Goal: Task Accomplishment & Management: Use online tool/utility

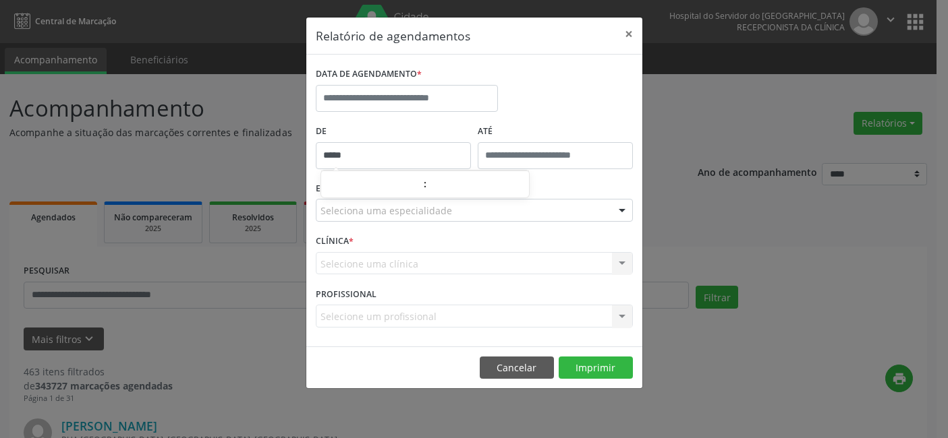
select select "*"
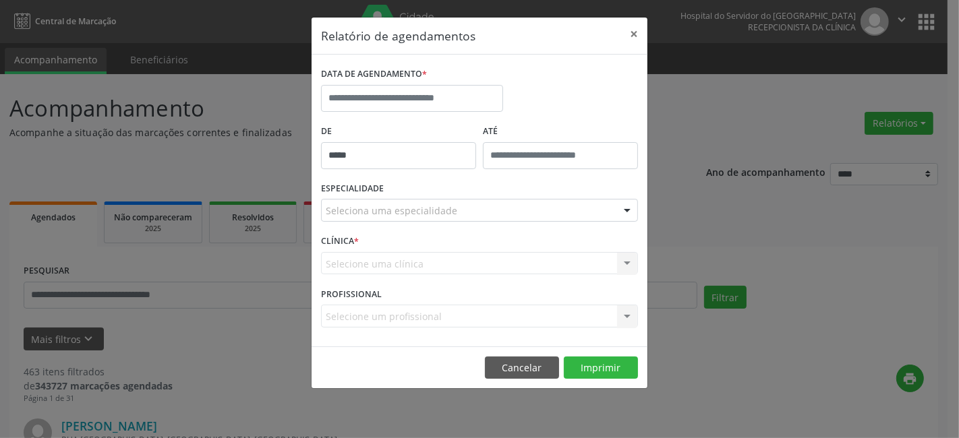
click at [823, 248] on div "Relatório de agendamentos × DATA DE AGENDAMENTO * De ***** ATÉ ESPECIALIDADE Se…" at bounding box center [479, 219] width 959 height 438
click at [348, 90] on input "text" at bounding box center [412, 98] width 182 height 27
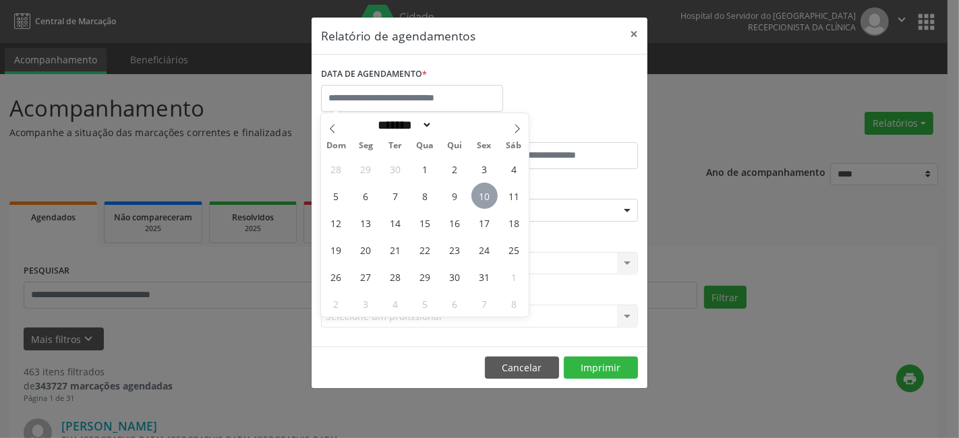
click at [484, 194] on span "10" at bounding box center [485, 196] width 26 height 26
type input "**********"
click at [484, 194] on span "10" at bounding box center [485, 196] width 26 height 26
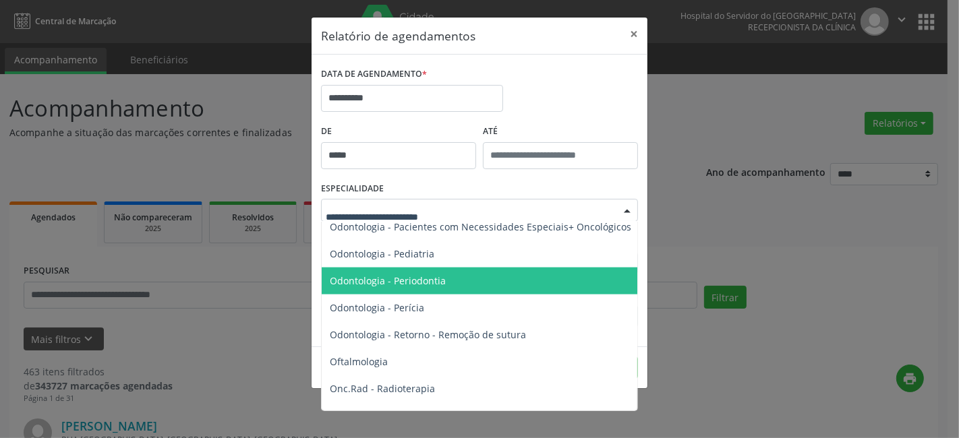
scroll to position [1798, 0]
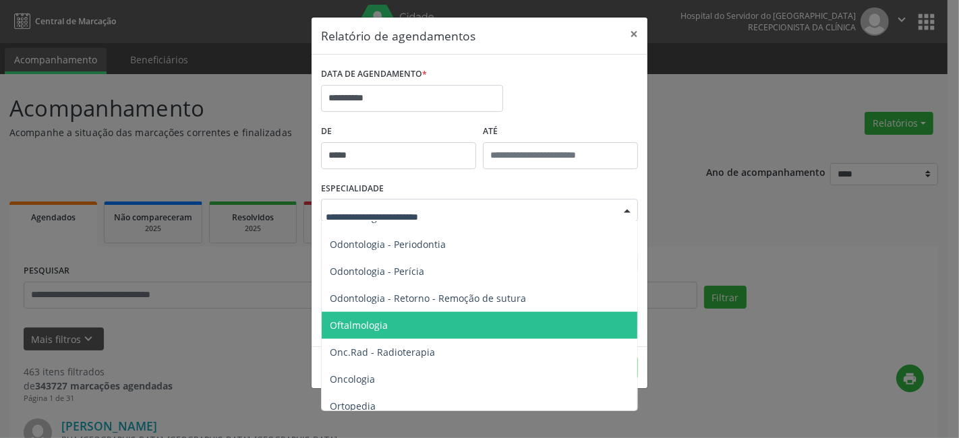
click at [361, 324] on span "Oftalmologia" at bounding box center [359, 325] width 58 height 13
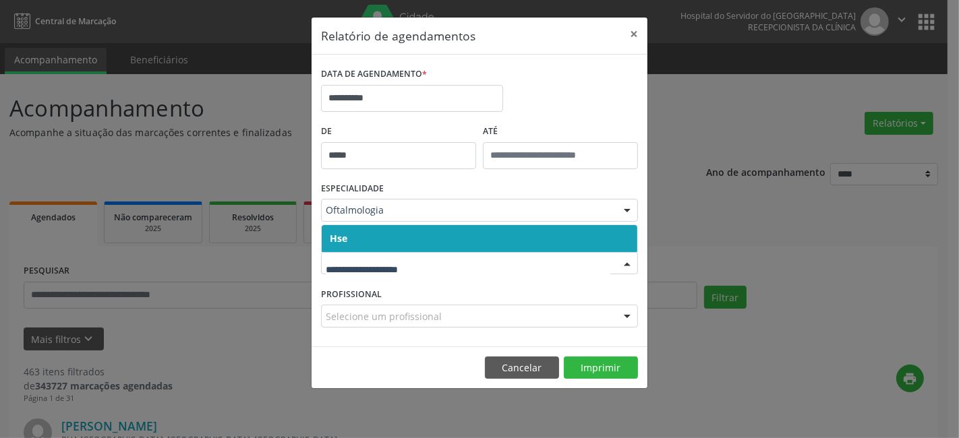
click at [389, 241] on span "Hse" at bounding box center [480, 238] width 316 height 27
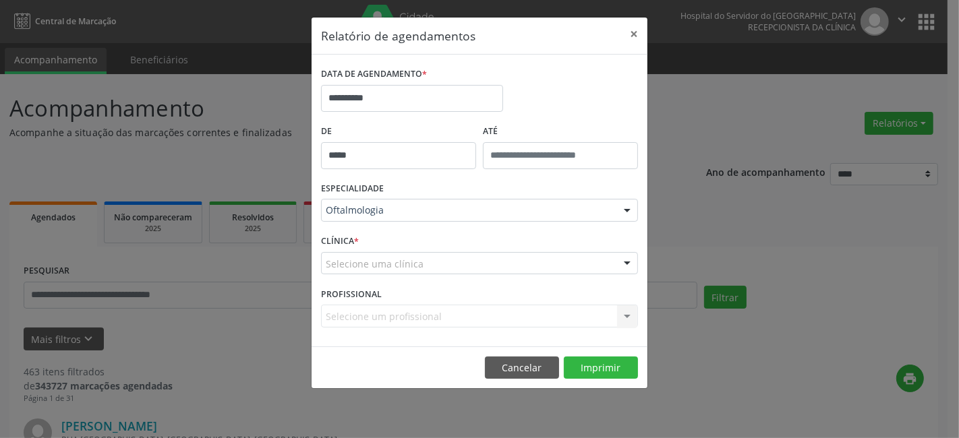
drag, startPoint x: 392, startPoint y: 277, endPoint x: 393, endPoint y: 267, distance: 9.5
click at [393, 277] on div "CLÍNICA * Selecione uma clínica Hse Nenhum resultado encontrado para: " " Não h…" at bounding box center [480, 257] width 324 height 53
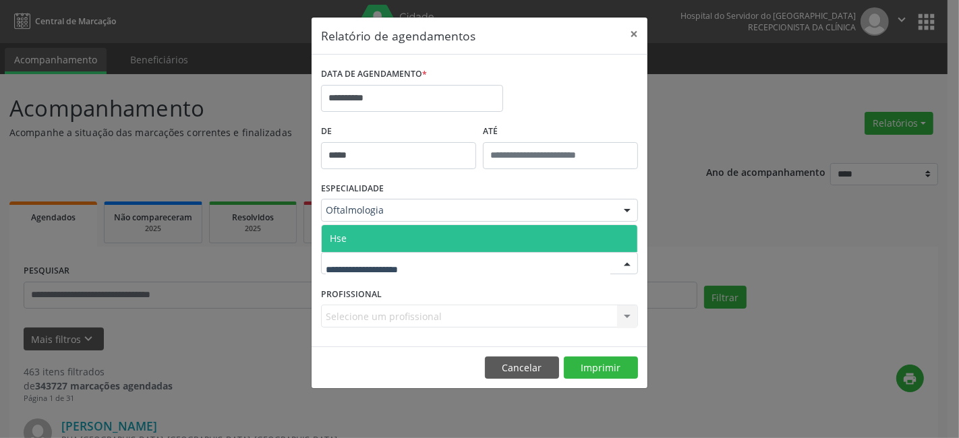
click at [393, 244] on span "Hse" at bounding box center [480, 238] width 316 height 27
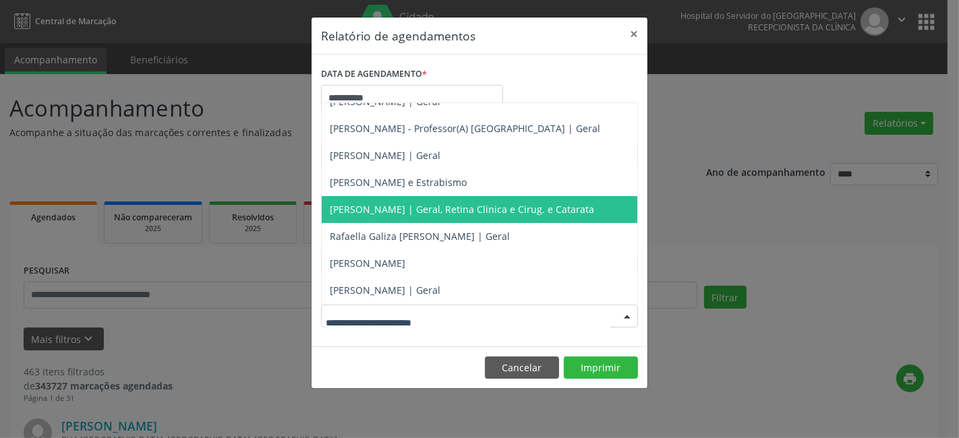
scroll to position [149, 0]
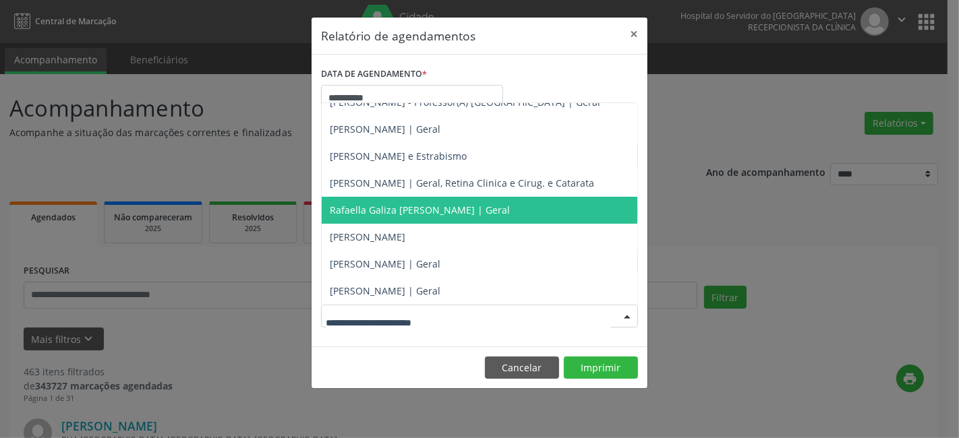
click at [379, 206] on span "Rafaella Galiza [PERSON_NAME] | Geral" at bounding box center [420, 210] width 180 height 13
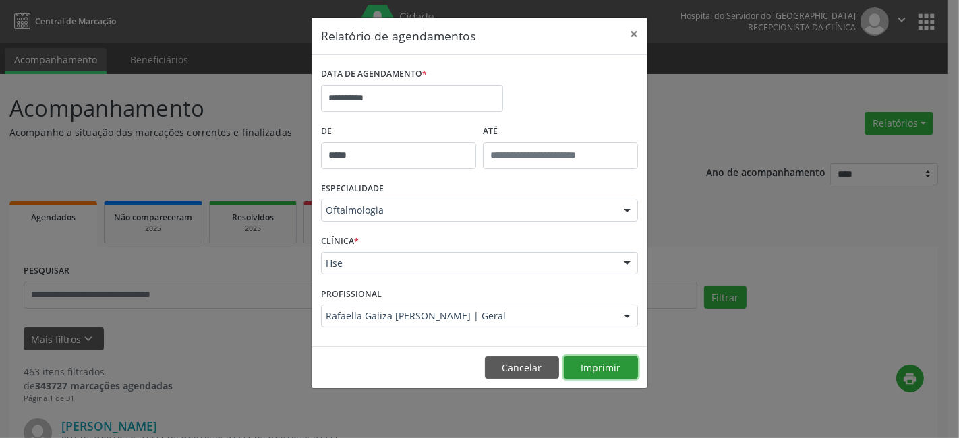
click at [595, 366] on button "Imprimir" at bounding box center [601, 368] width 74 height 23
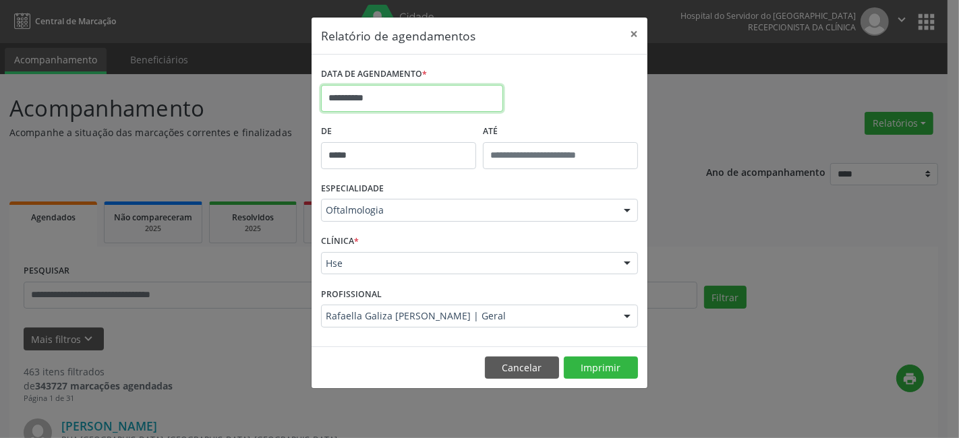
click at [388, 94] on input "**********" at bounding box center [412, 98] width 182 height 27
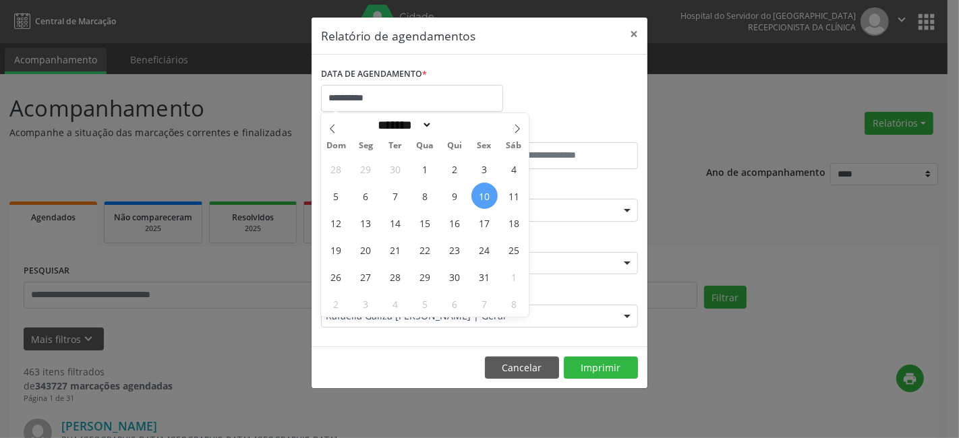
click at [487, 194] on span "10" at bounding box center [485, 196] width 26 height 26
type input "**********"
click at [487, 194] on span "10" at bounding box center [485, 196] width 26 height 26
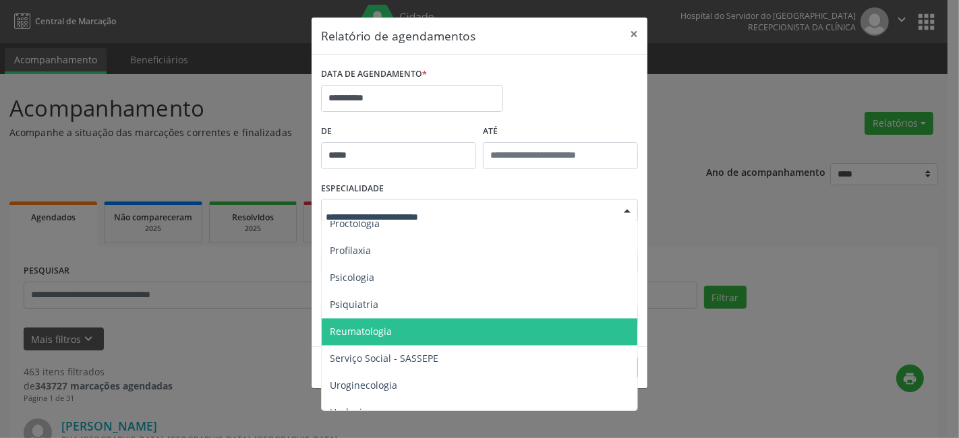
scroll to position [2358, 0]
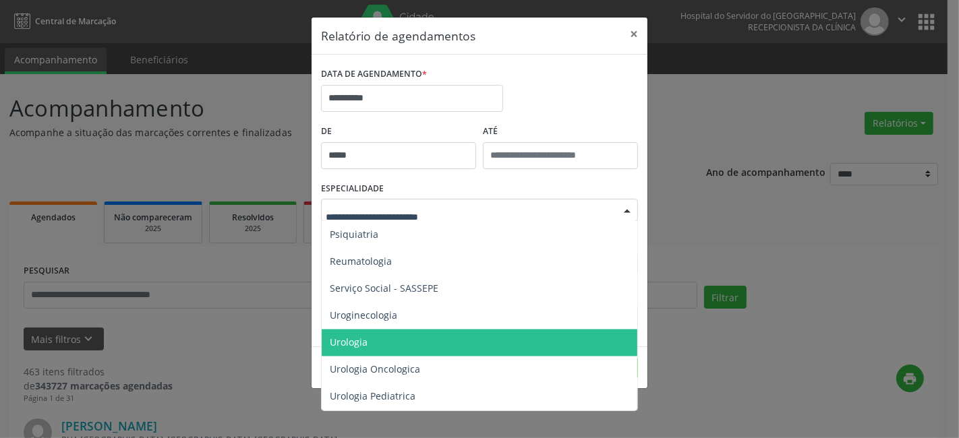
click at [367, 337] on span "Urologia" at bounding box center [349, 343] width 38 height 13
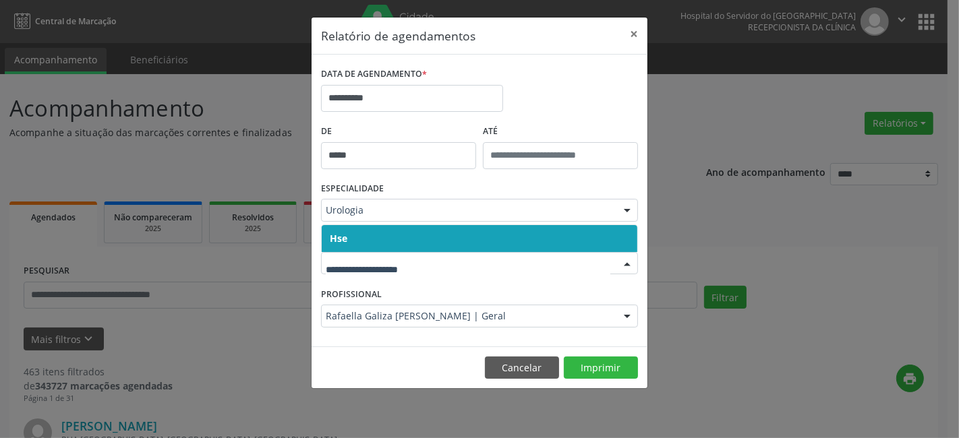
click at [355, 231] on span "Hse" at bounding box center [480, 238] width 316 height 27
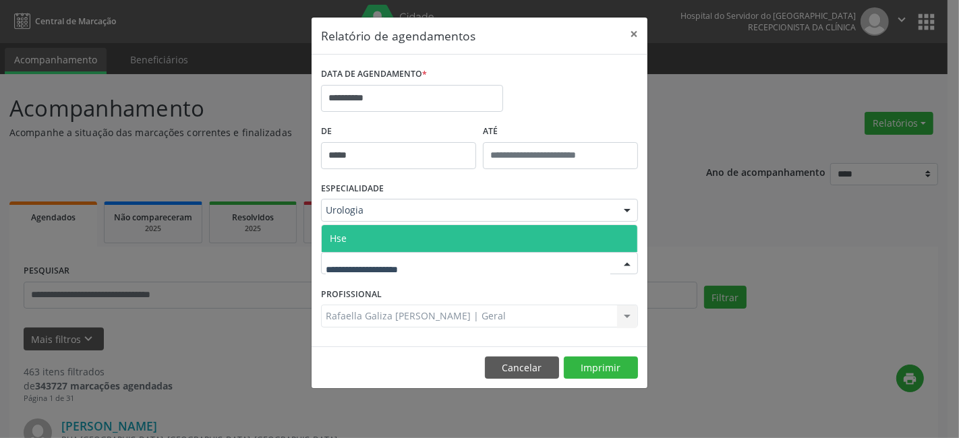
click at [368, 252] on div "Hse Nenhum resultado encontrado para: " " Não há nenhuma opção para ser exibida." at bounding box center [479, 263] width 317 height 23
click at [369, 238] on span "Hse" at bounding box center [480, 238] width 316 height 27
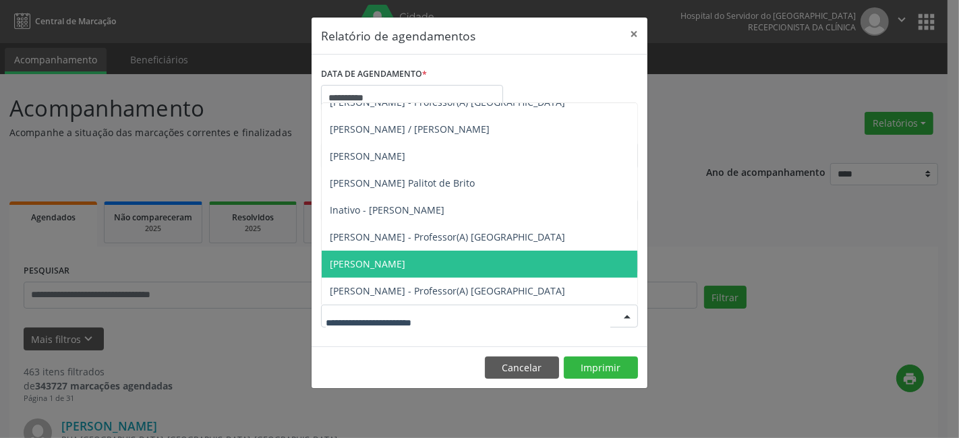
scroll to position [284, 0]
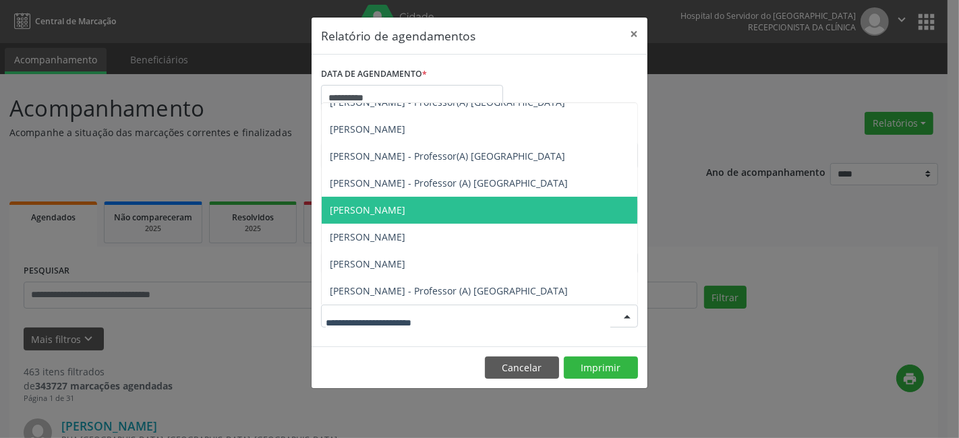
click at [382, 205] on span "[PERSON_NAME]" at bounding box center [368, 210] width 76 height 13
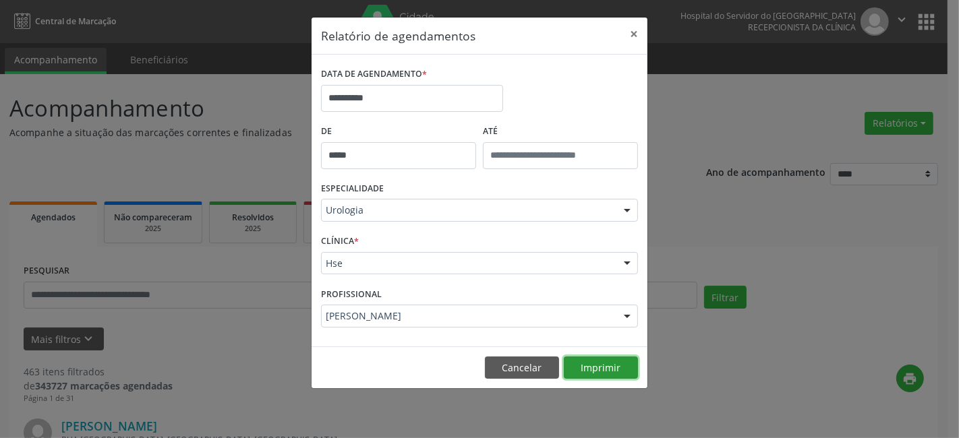
click at [597, 365] on button "Imprimir" at bounding box center [601, 368] width 74 height 23
